Goal: Task Accomplishment & Management: Complete application form

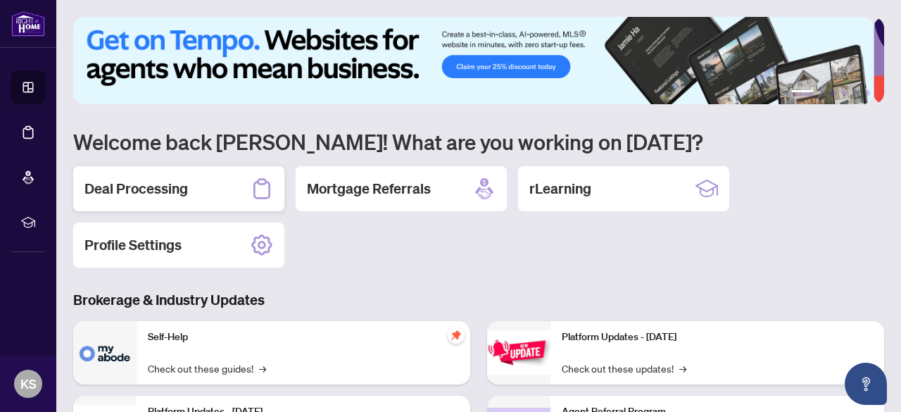
click at [131, 194] on h2 "Deal Processing" at bounding box center [135, 189] width 103 height 20
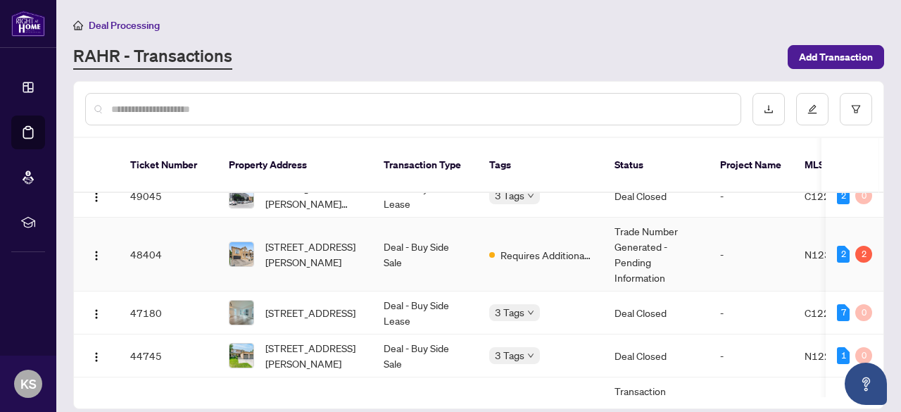
scroll to position [18, 0]
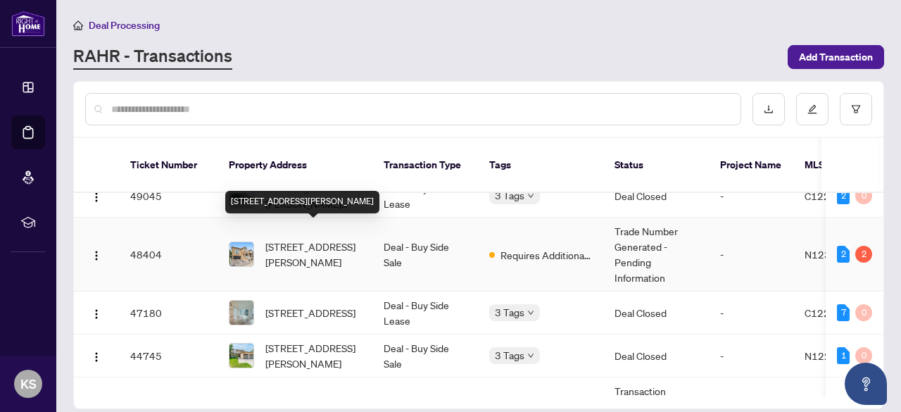
click at [334, 239] on span "[STREET_ADDRESS][PERSON_NAME]" at bounding box center [313, 254] width 96 height 31
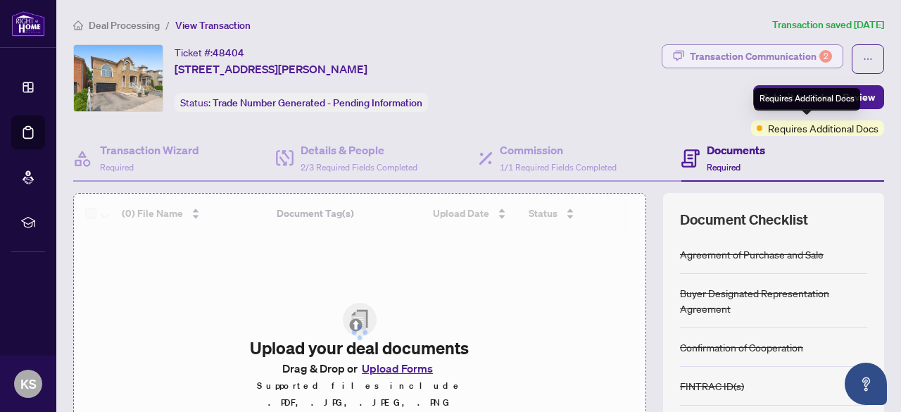
click at [775, 50] on div "Transaction Communication 2" at bounding box center [761, 56] width 142 height 23
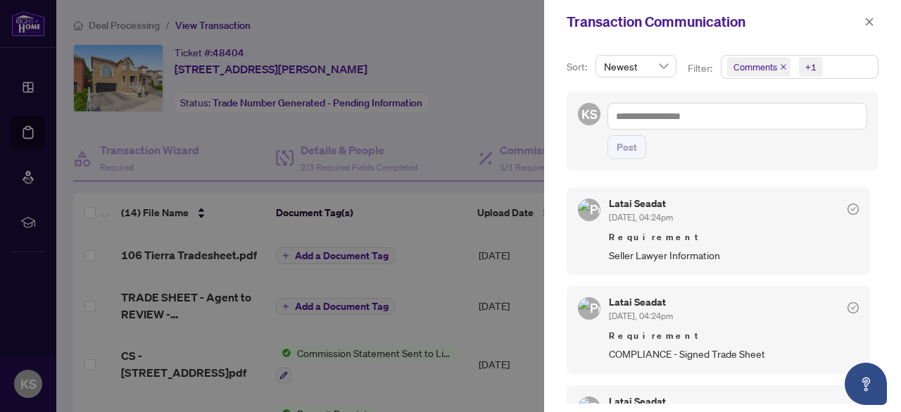
click at [779, 56] on div "Comments" at bounding box center [758, 67] width 72 height 23
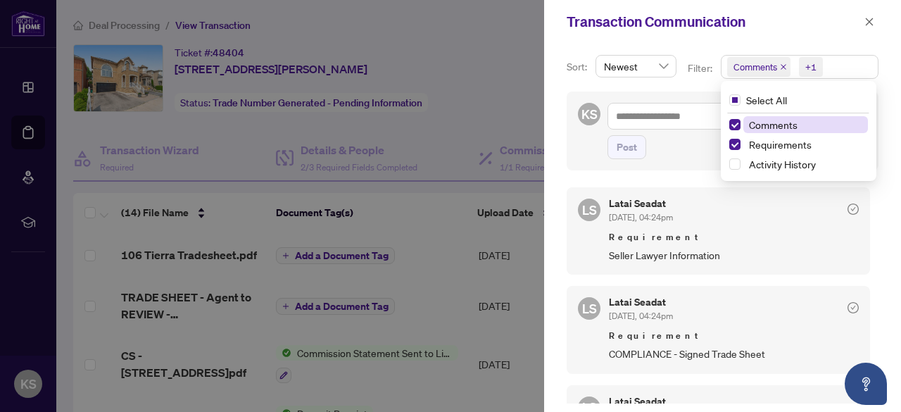
click at [720, 247] on span "Seller Lawyer Information" at bounding box center [734, 255] width 250 height 16
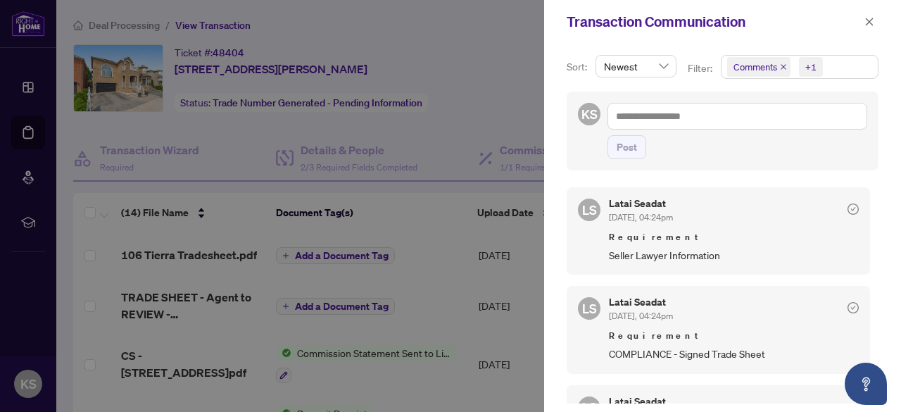
click at [783, 68] on icon "close" at bounding box center [784, 67] width 6 height 6
click at [874, 18] on icon "close" at bounding box center [870, 22] width 10 height 10
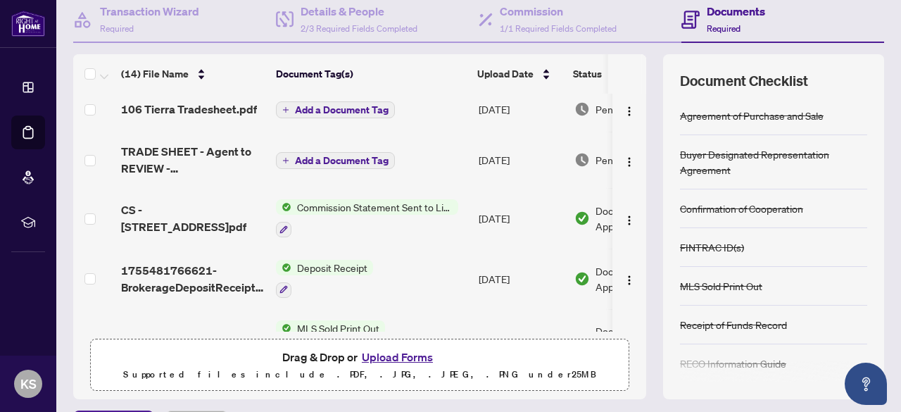
scroll to position [0, 0]
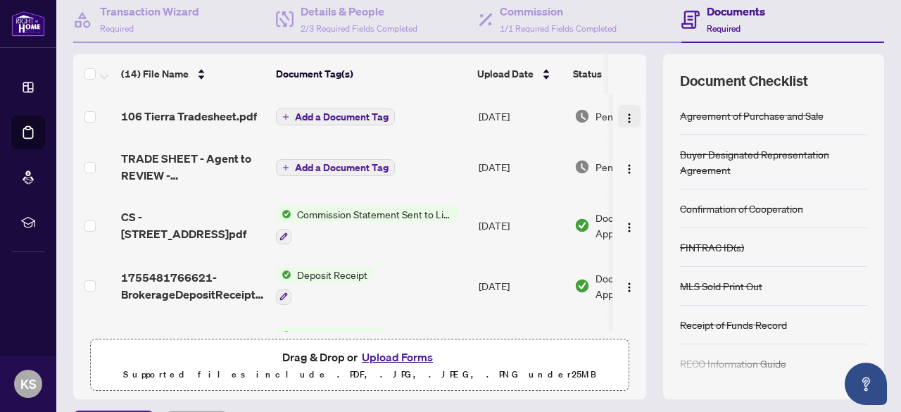
click at [624, 115] on img "button" at bounding box center [629, 118] width 11 height 11
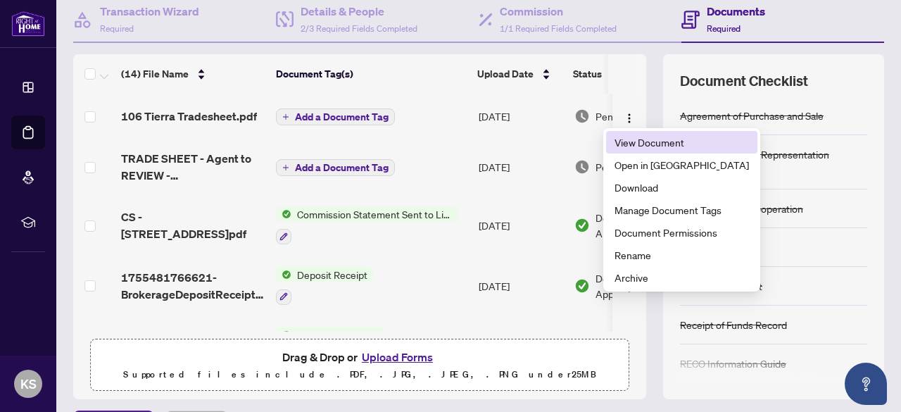
click at [652, 146] on span "View Document" at bounding box center [682, 141] width 134 height 15
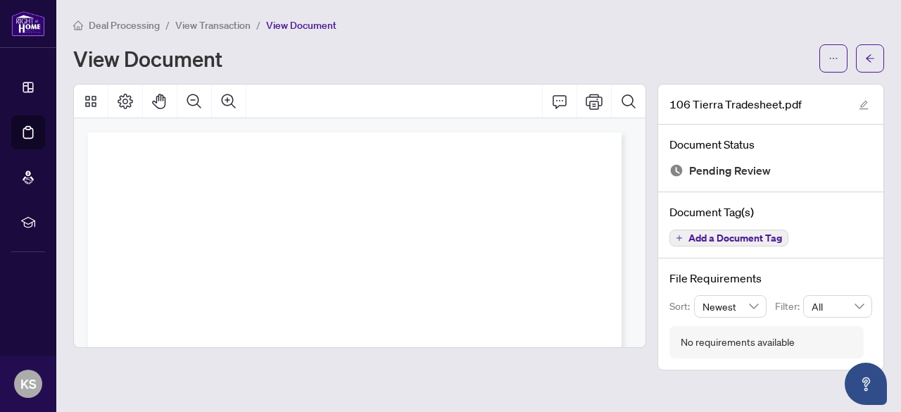
click at [652, 146] on div at bounding box center [360, 227] width 584 height 287
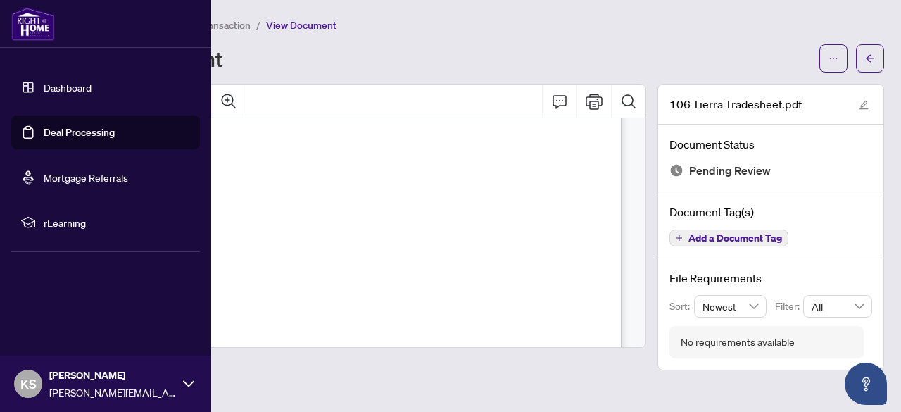
click at [63, 127] on link "Deal Processing" at bounding box center [79, 132] width 71 height 13
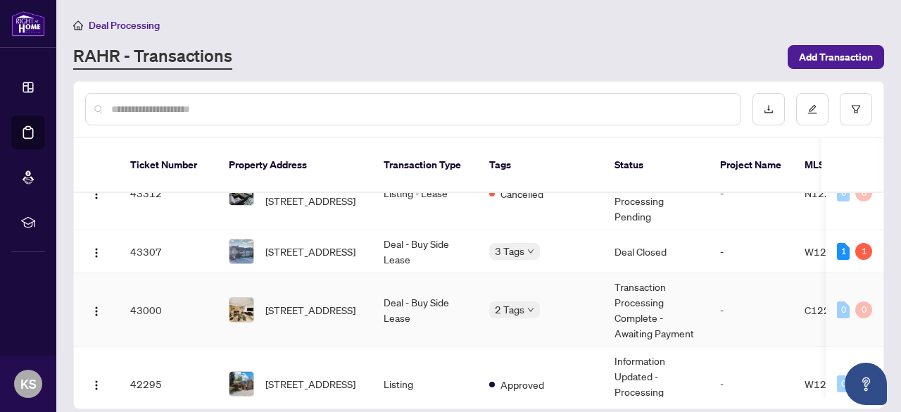
scroll to position [313, 0]
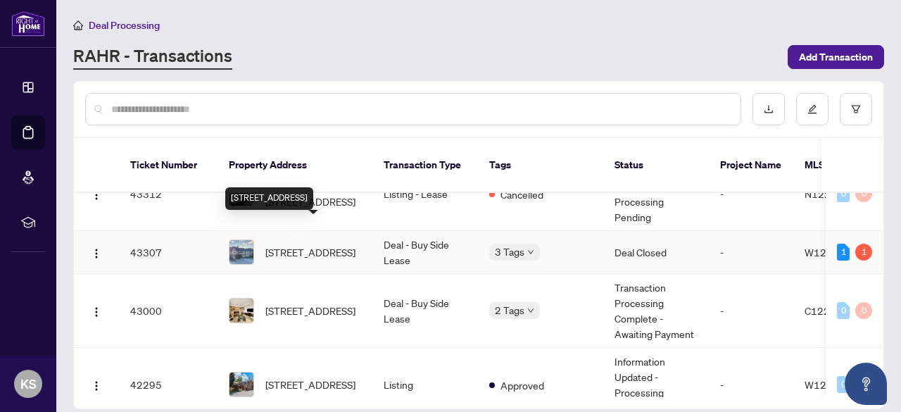
click at [308, 244] on span "[STREET_ADDRESS]" at bounding box center [310, 251] width 90 height 15
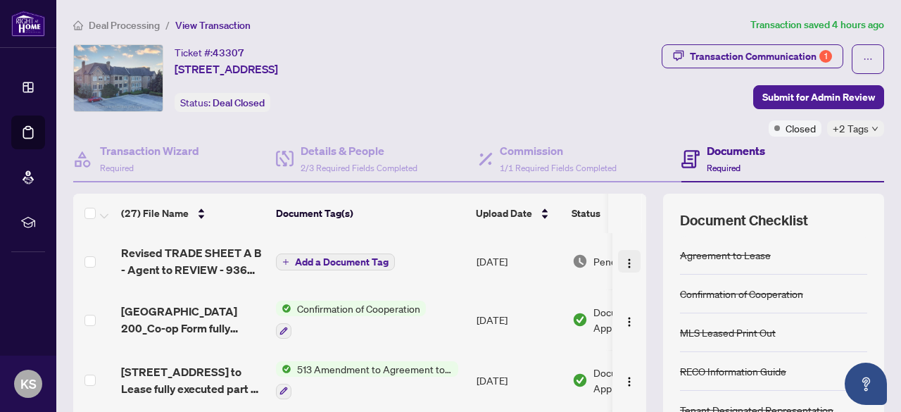
click at [624, 263] on img "button" at bounding box center [629, 263] width 11 height 11
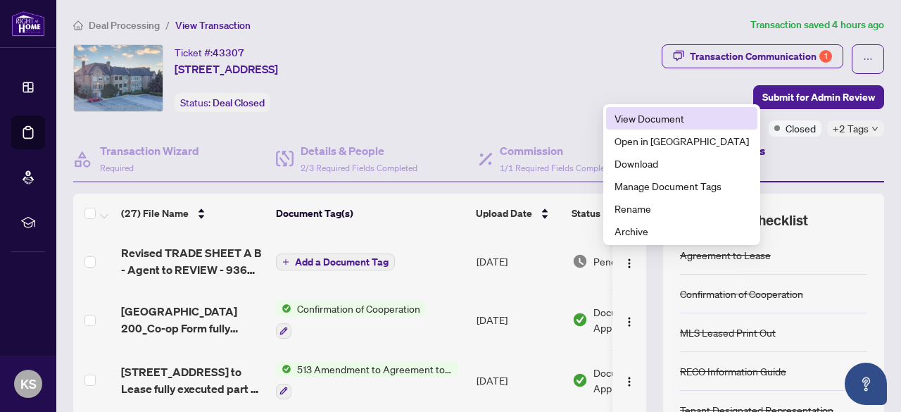
click at [629, 119] on span "View Document" at bounding box center [682, 118] width 134 height 15
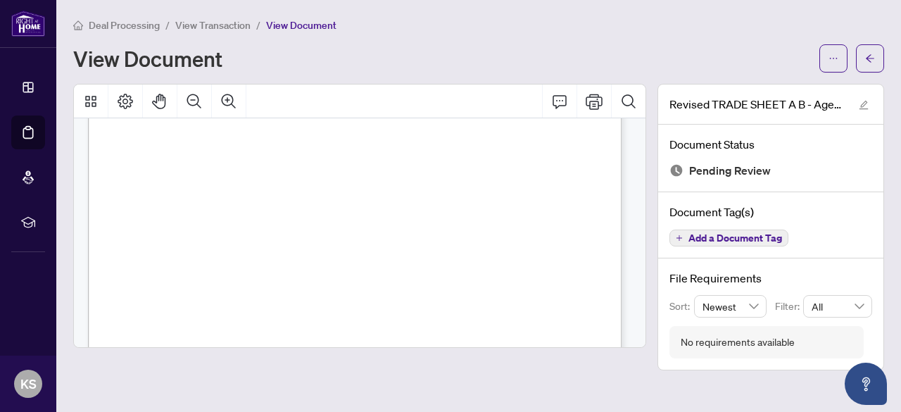
scroll to position [1208, 0]
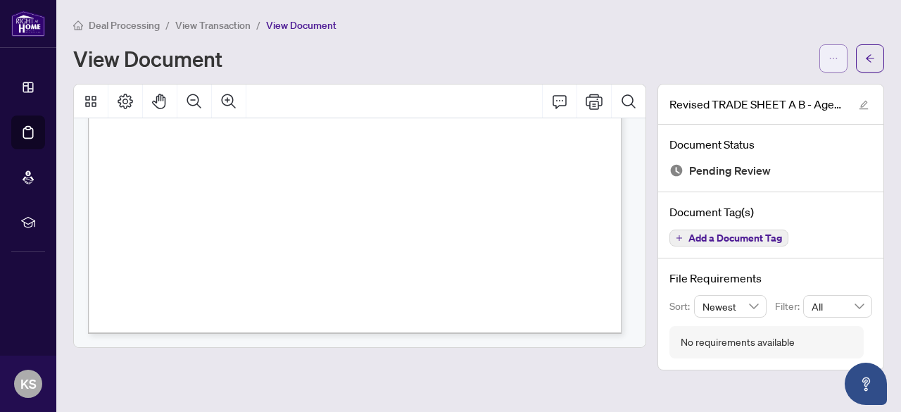
click at [827, 63] on button "button" at bounding box center [833, 58] width 28 height 28
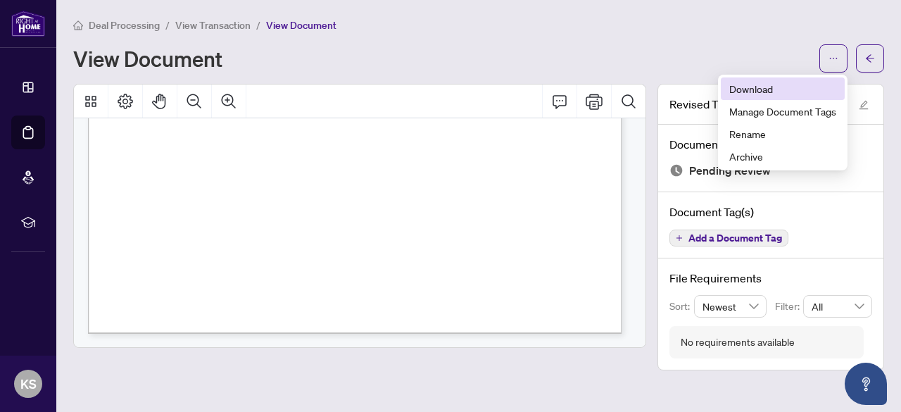
click at [745, 88] on span "Download" at bounding box center [782, 88] width 107 height 15
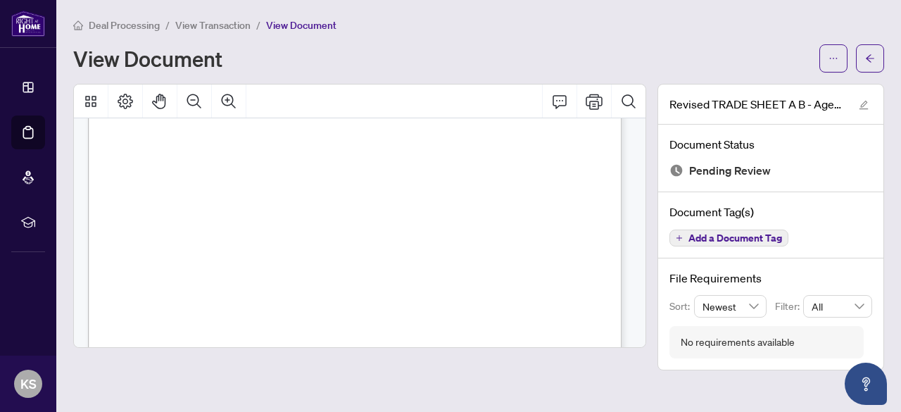
scroll to position [819, 0]
click at [204, 22] on span "View Transaction" at bounding box center [212, 25] width 75 height 13
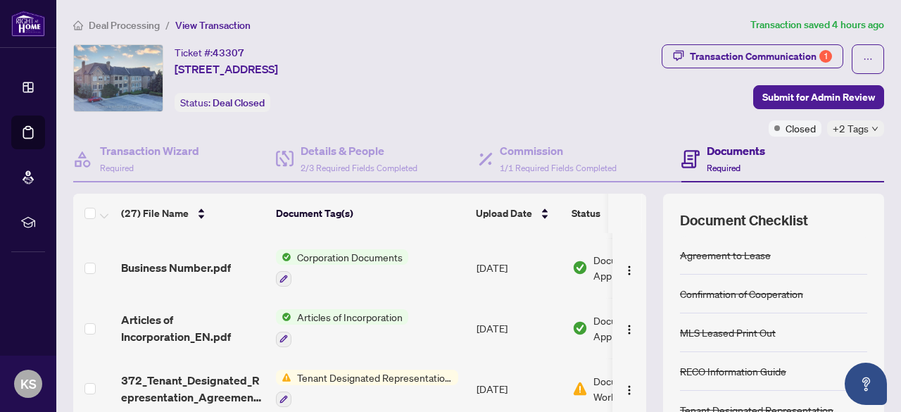
scroll to position [176, 0]
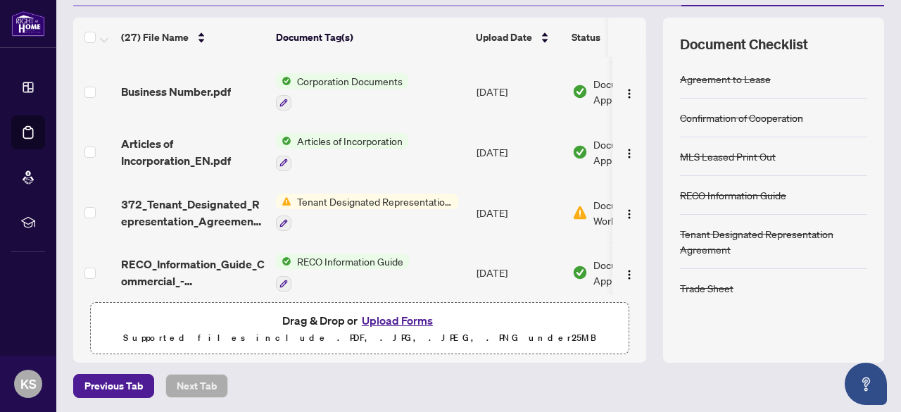
click at [382, 318] on button "Upload Forms" at bounding box center [398, 320] width 80 height 18
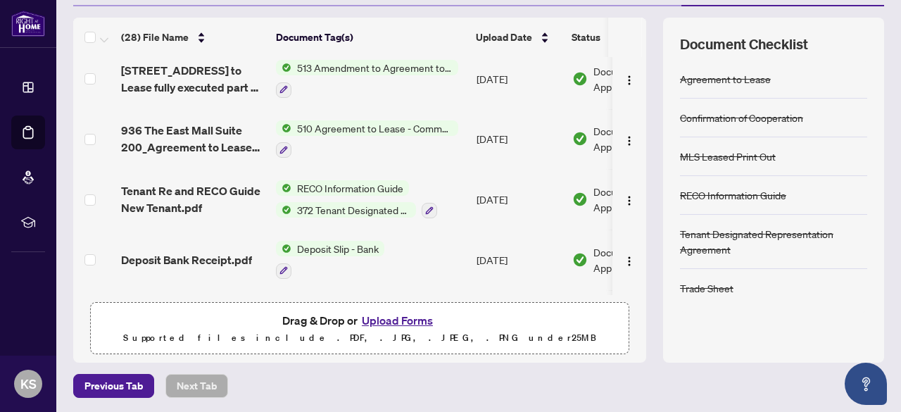
scroll to position [0, 0]
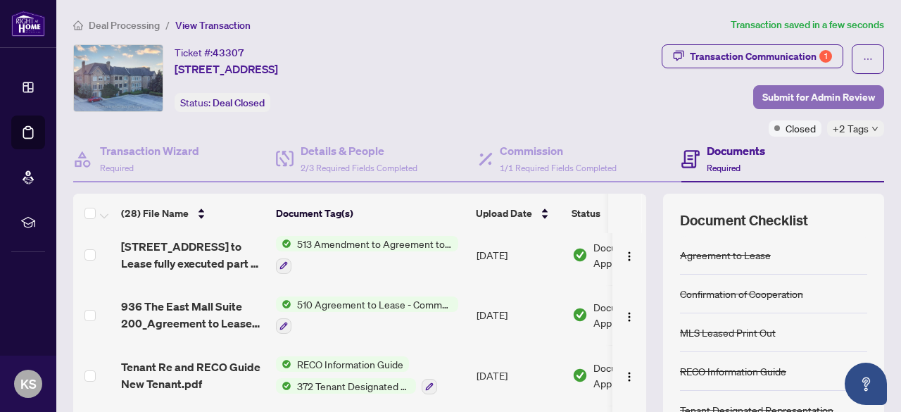
click at [805, 101] on span "Submit for Admin Review" at bounding box center [818, 97] width 113 height 23
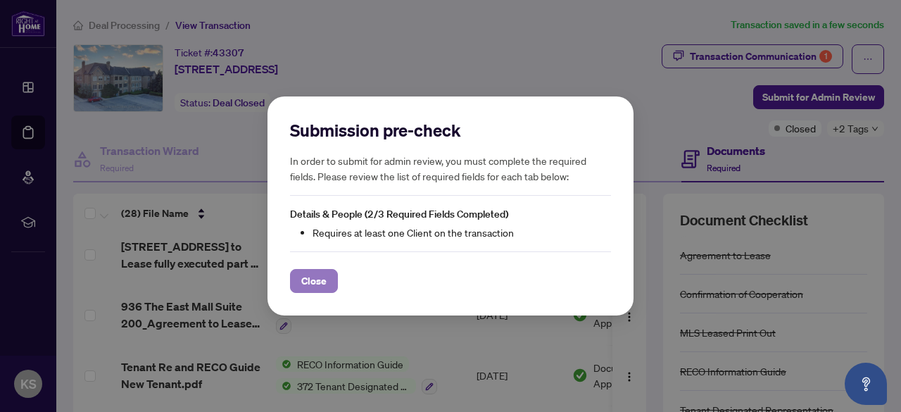
click at [321, 279] on span "Close" at bounding box center [313, 281] width 25 height 23
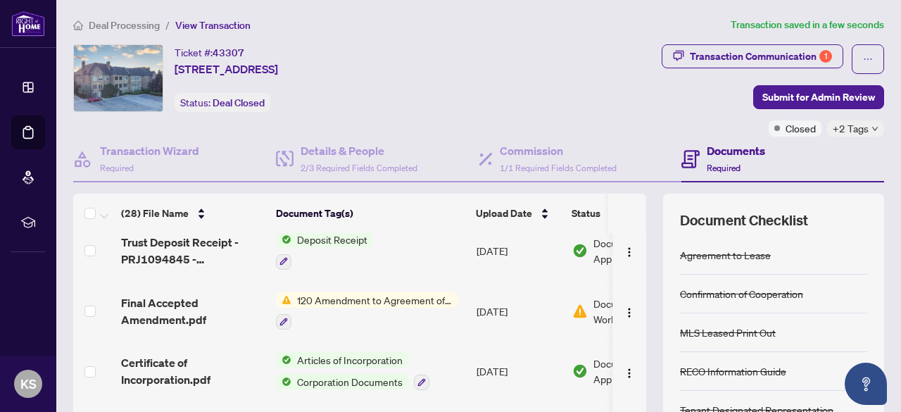
scroll to position [486, 0]
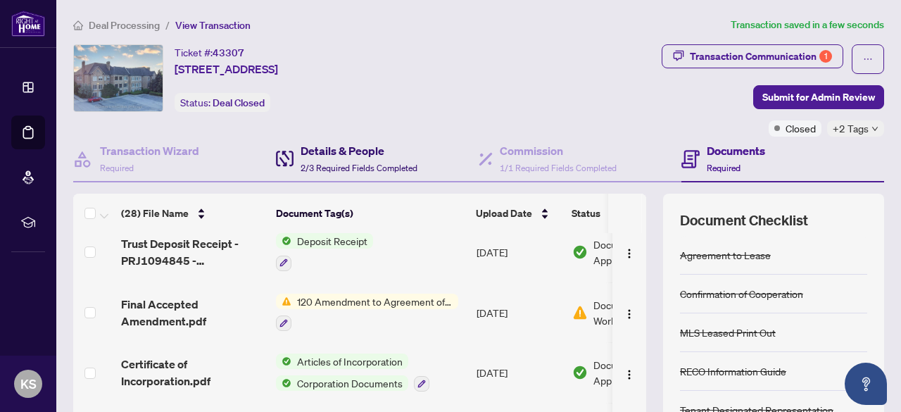
click at [348, 159] on div "Details & People 2/3 Required Fields Completed" at bounding box center [359, 158] width 117 height 33
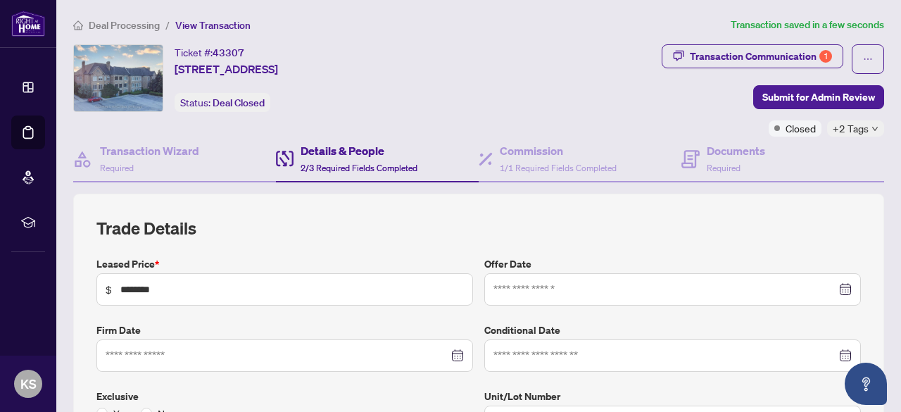
type input "**********"
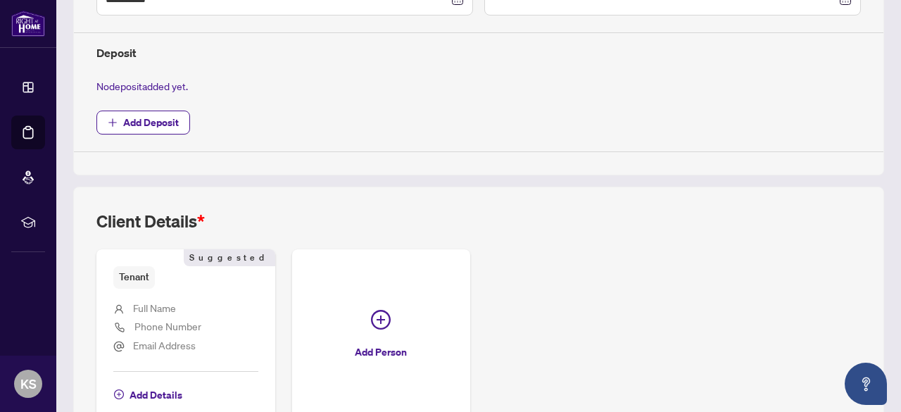
scroll to position [569, 0]
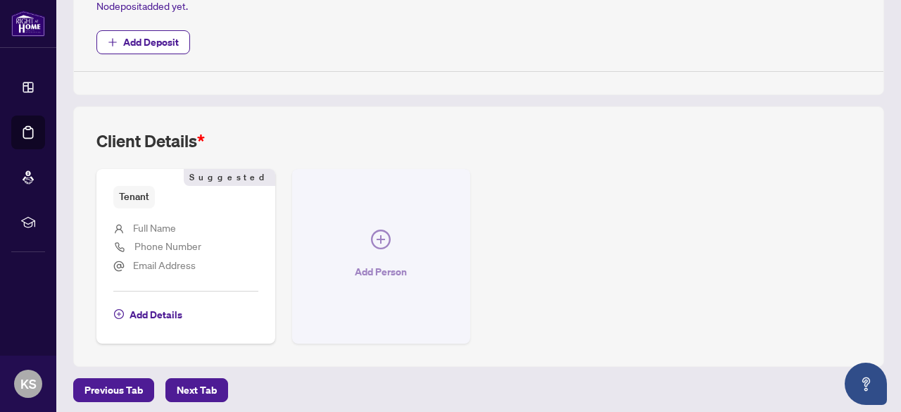
click at [391, 230] on icon "plus-circle" at bounding box center [381, 240] width 20 height 20
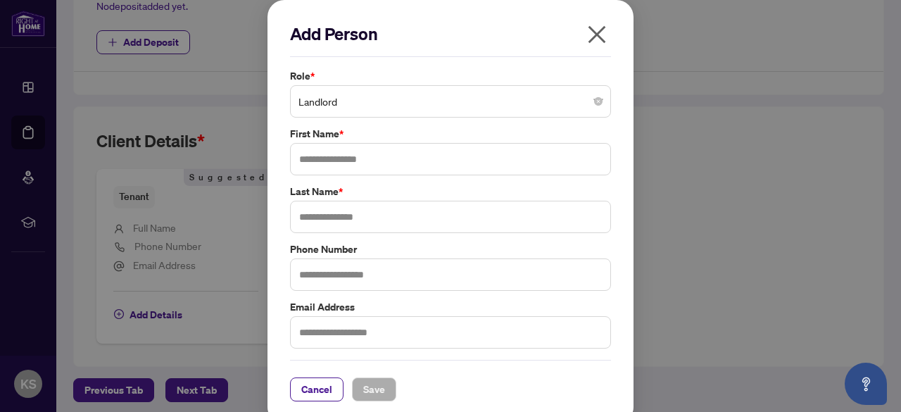
click at [345, 98] on span "Landlord" at bounding box center [451, 101] width 304 height 27
click at [596, 34] on icon "close" at bounding box center [597, 34] width 23 height 23
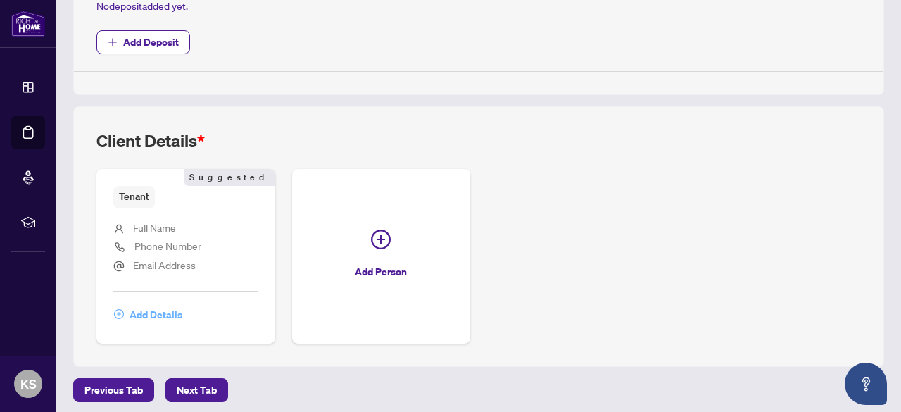
click at [146, 306] on span "Add Details" at bounding box center [156, 314] width 53 height 23
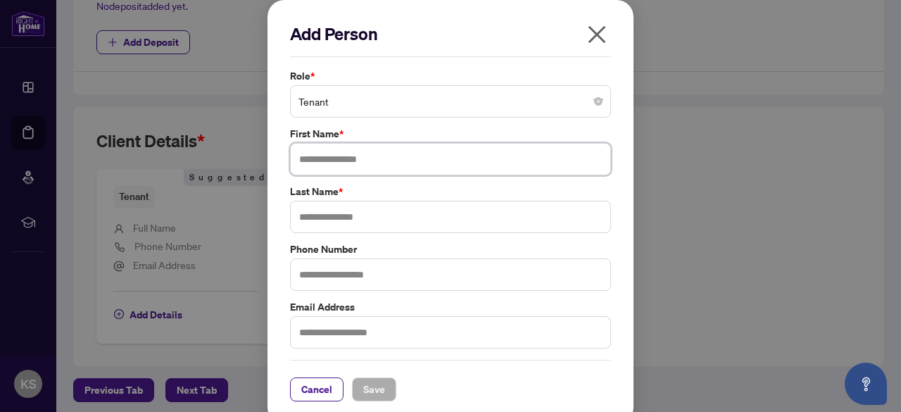
click at [343, 157] on input "text" at bounding box center [450, 159] width 321 height 32
type input "**********"
click at [320, 213] on input "text" at bounding box center [450, 217] width 321 height 32
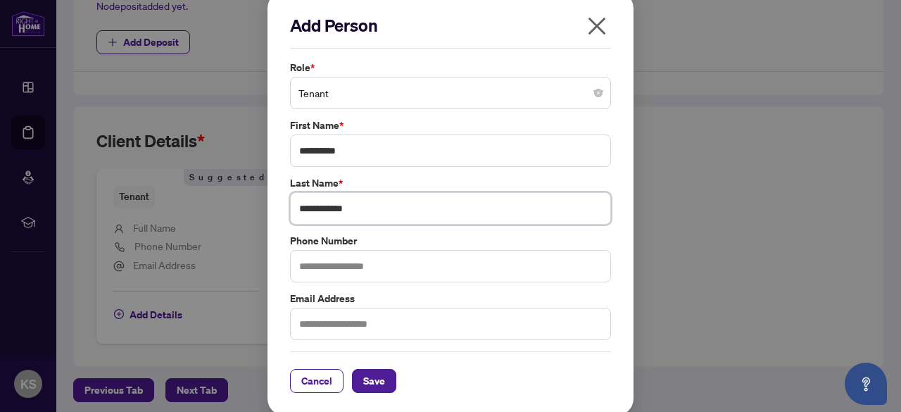
type input "**********"
click at [352, 264] on input "text" at bounding box center [450, 266] width 321 height 32
click at [313, 325] on input "text" at bounding box center [450, 324] width 321 height 32
type input "**********"
click at [377, 379] on span "Save" at bounding box center [374, 381] width 22 height 23
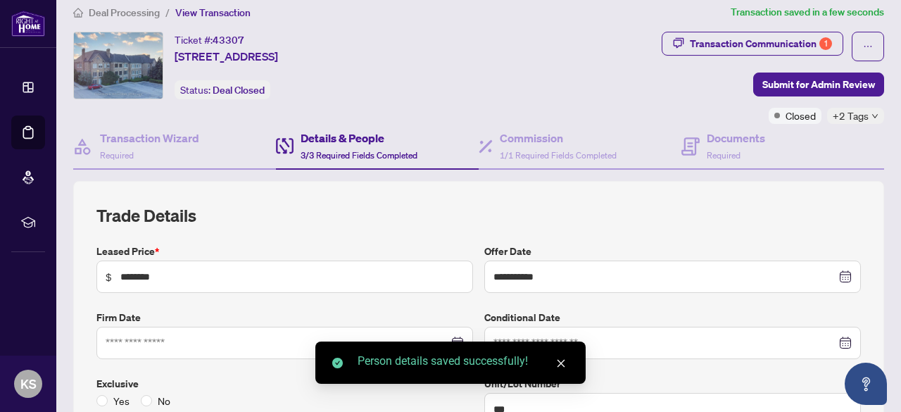
scroll to position [0, 0]
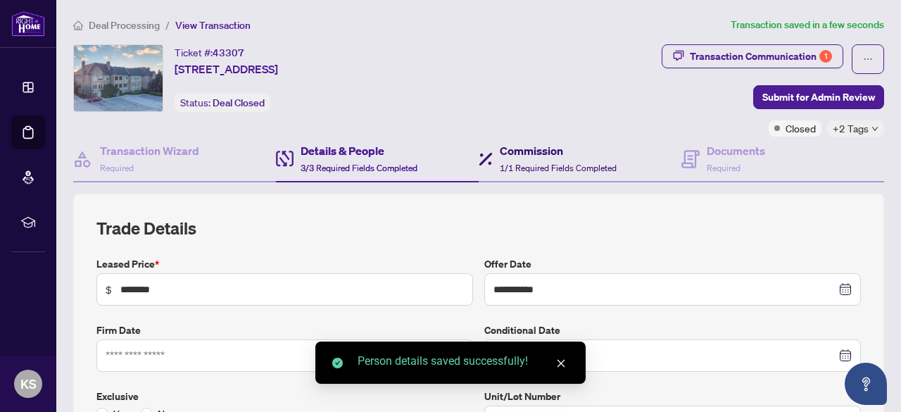
click at [575, 163] on span "1/1 Required Fields Completed" at bounding box center [558, 168] width 117 height 11
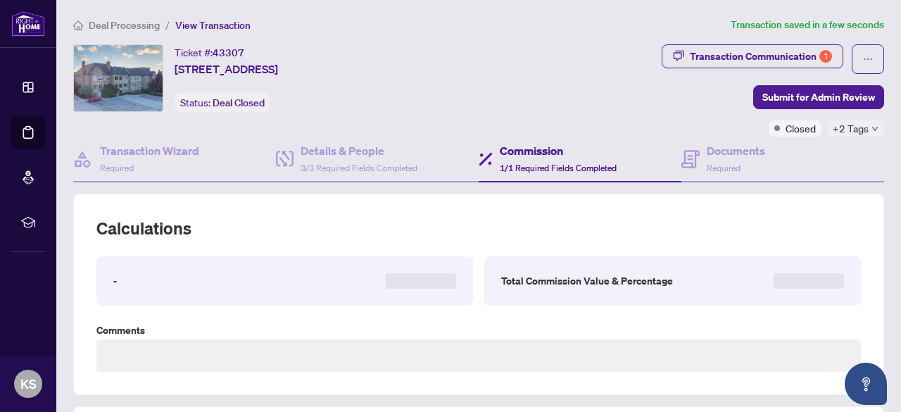
type textarea "**********"
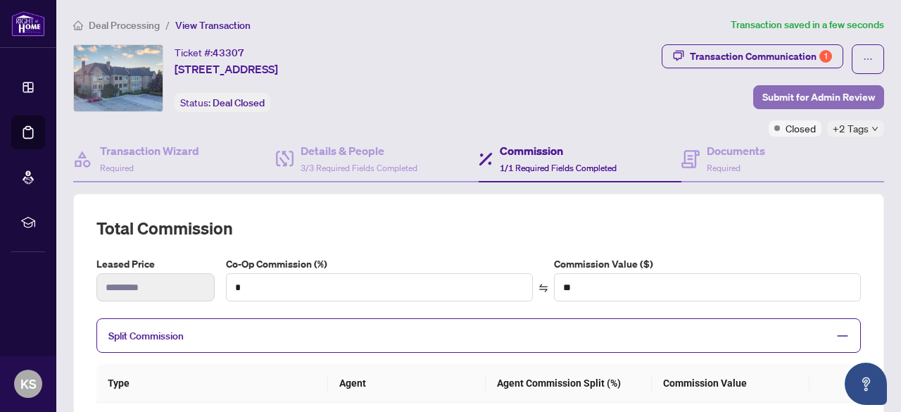
click at [808, 94] on span "Submit for Admin Review" at bounding box center [818, 97] width 113 height 23
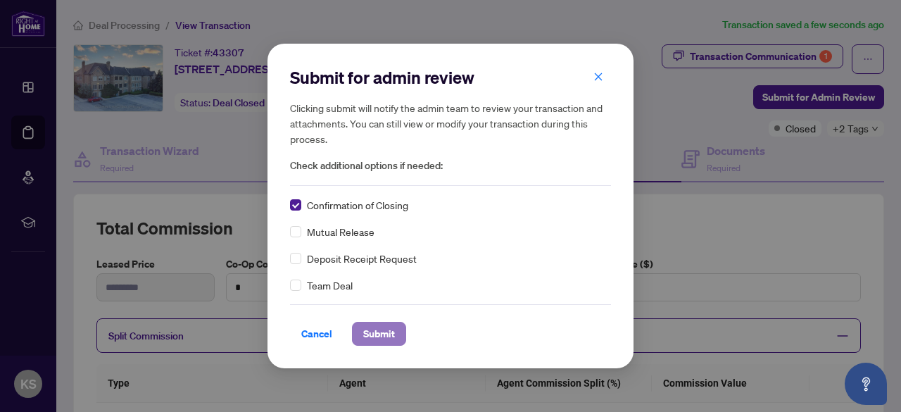
click at [383, 334] on span "Submit" at bounding box center [379, 333] width 32 height 23
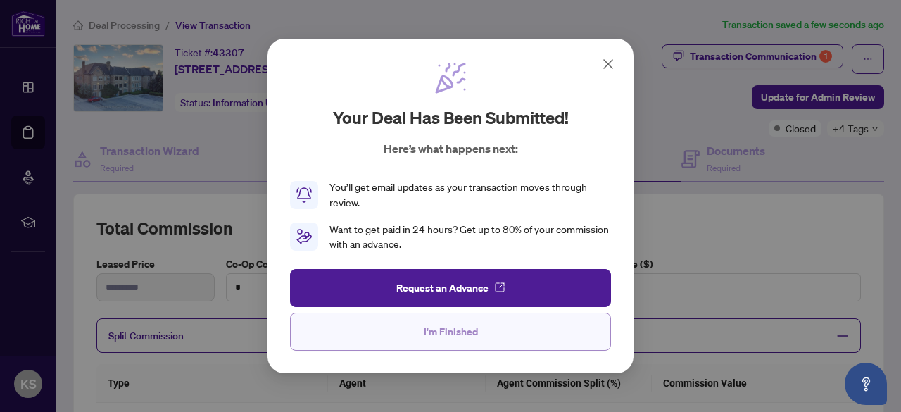
click at [451, 332] on span "I'm Finished" at bounding box center [451, 331] width 54 height 23
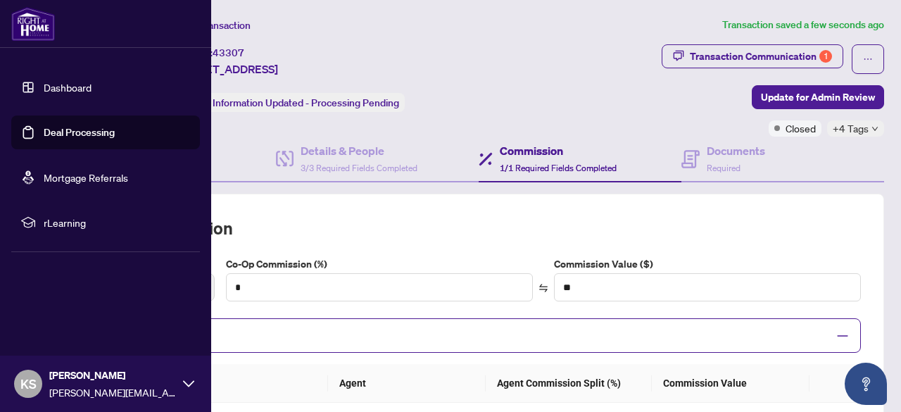
click at [80, 132] on link "Deal Processing" at bounding box center [79, 132] width 71 height 13
